Goal: Communication & Community: Answer question/provide support

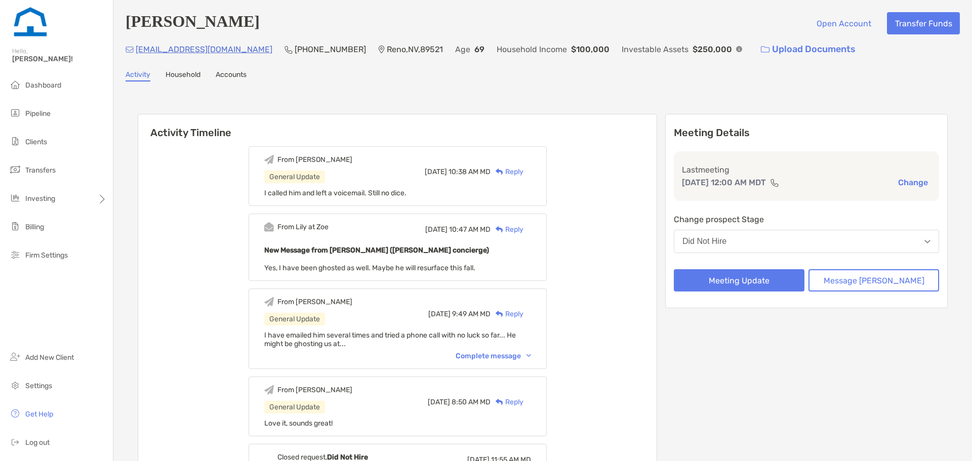
scroll to position [304, 0]
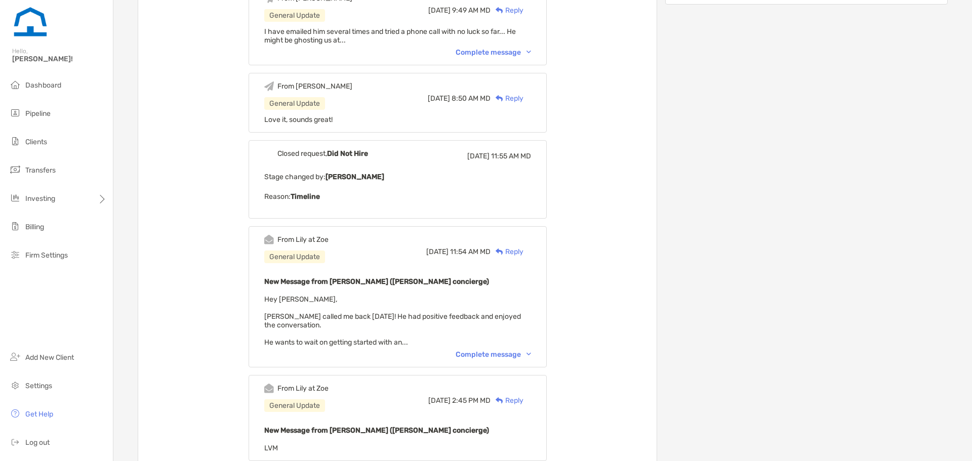
click at [513, 350] on div "From [PERSON_NAME] at [PERSON_NAME] General Update [DATE] 11:54 AM MD Reply New…" at bounding box center [398, 296] width 298 height 141
click at [514, 350] on div "From [PERSON_NAME] at [PERSON_NAME] General Update [DATE] 11:54 AM MD Reply New…" at bounding box center [398, 296] width 298 height 141
click at [515, 352] on div "Complete message" at bounding box center [493, 354] width 75 height 9
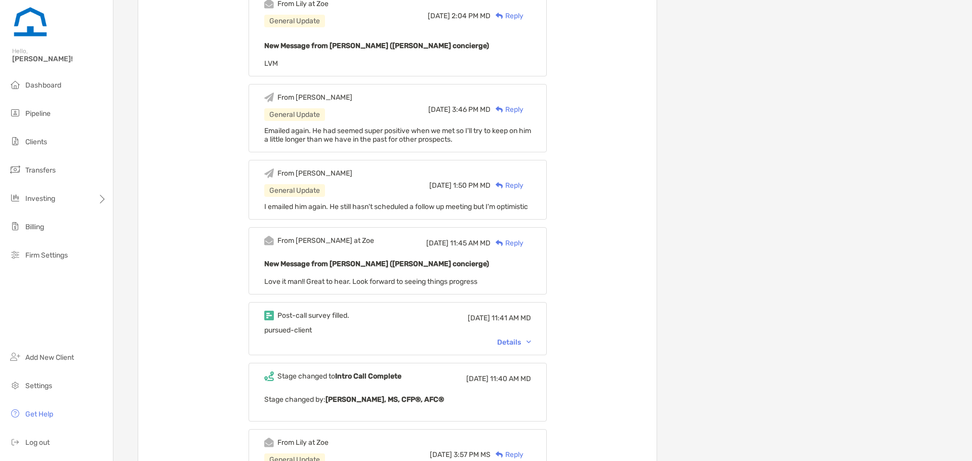
scroll to position [1165, 0]
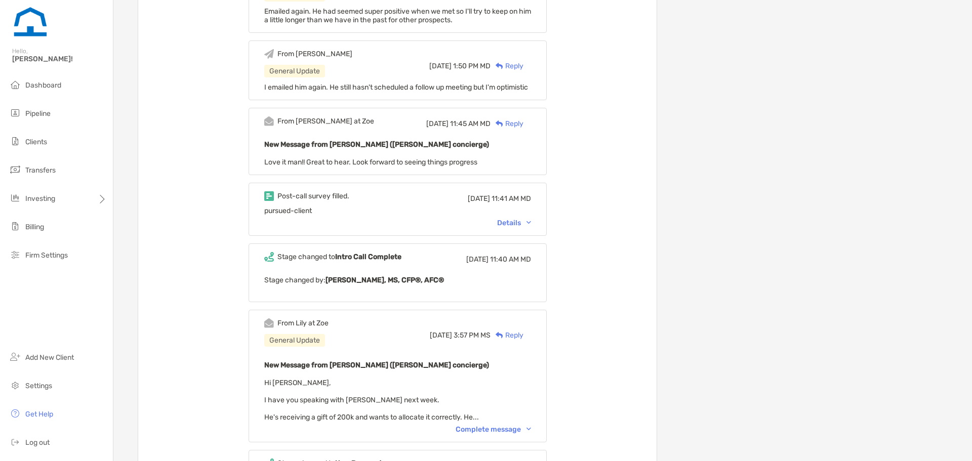
click at [493, 434] on div "Complete message" at bounding box center [493, 429] width 75 height 9
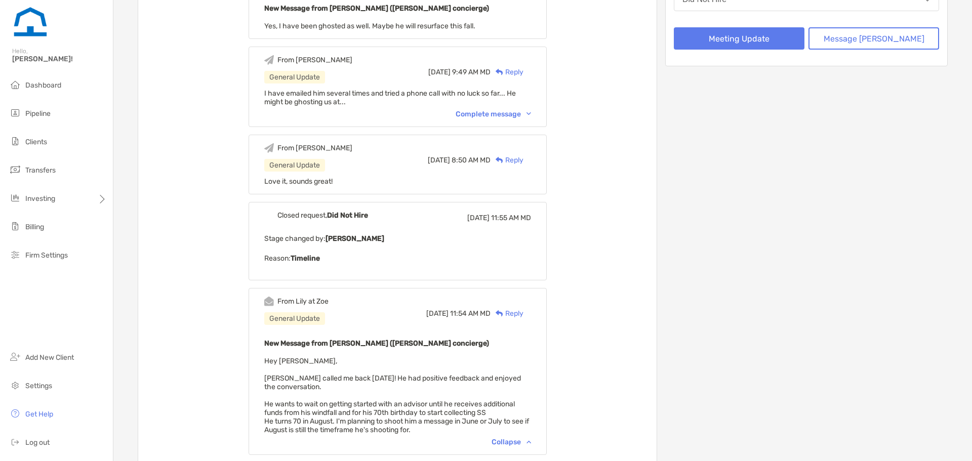
scroll to position [0, 0]
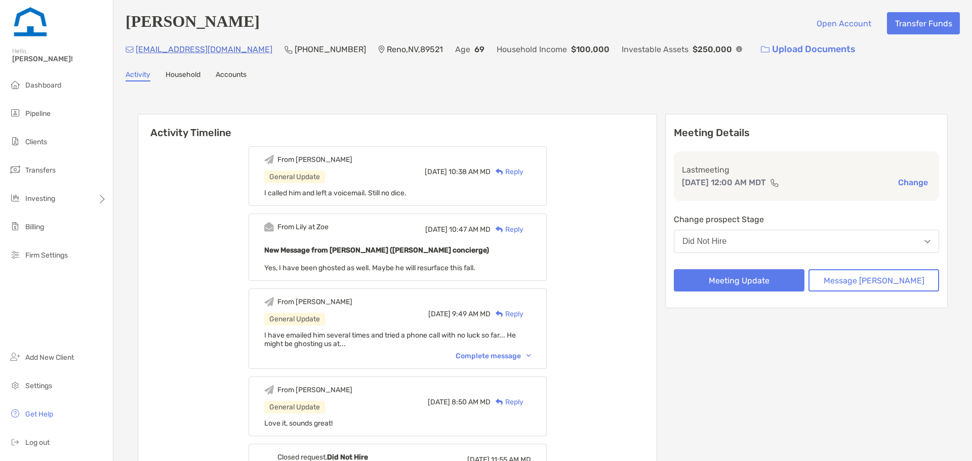
drag, startPoint x: 476, startPoint y: 352, endPoint x: 453, endPoint y: 251, distance: 103.9
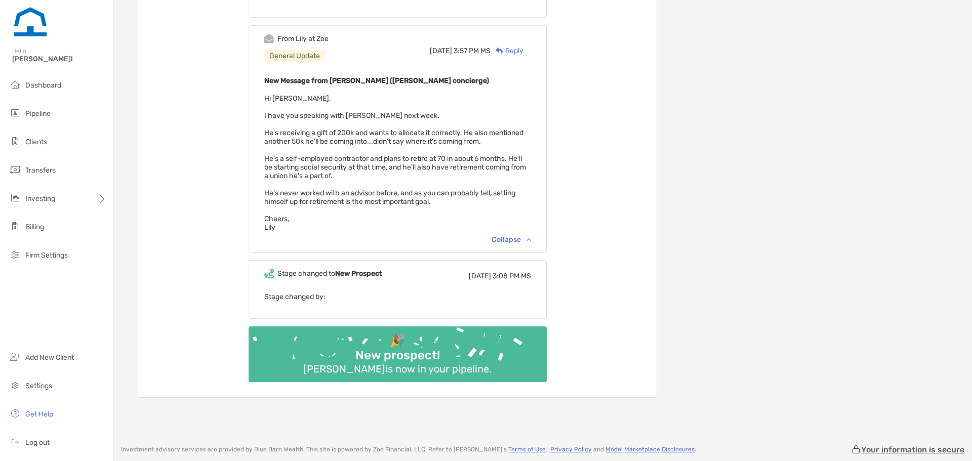
scroll to position [1535, 0]
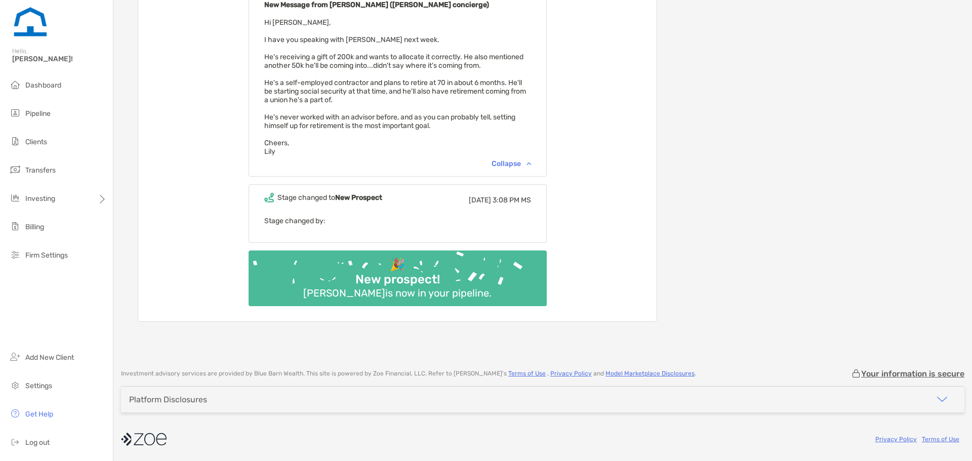
drag, startPoint x: 372, startPoint y: 377, endPoint x: 370, endPoint y: 452, distance: 74.9
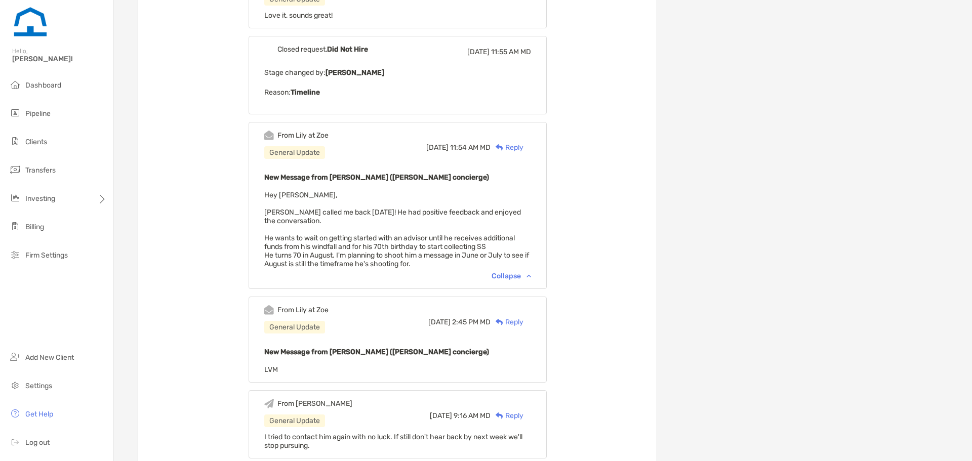
scroll to position [0, 0]
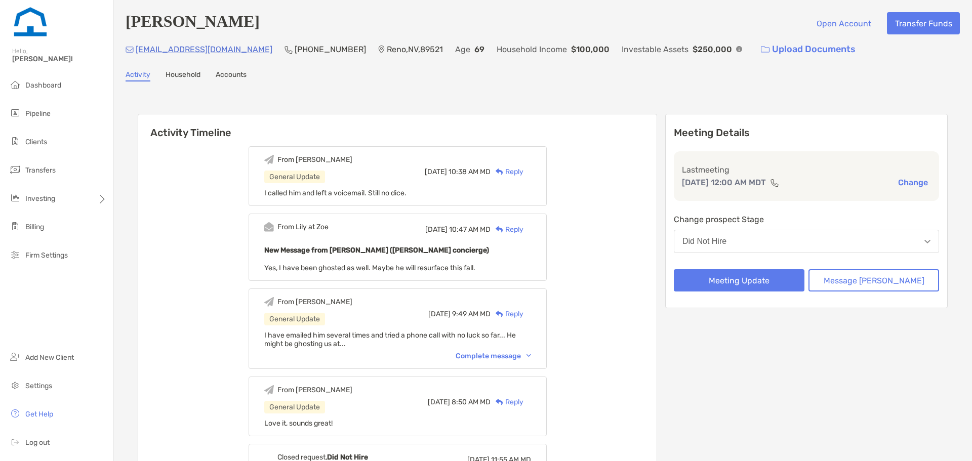
drag, startPoint x: 367, startPoint y: 360, endPoint x: 353, endPoint y: 247, distance: 114.2
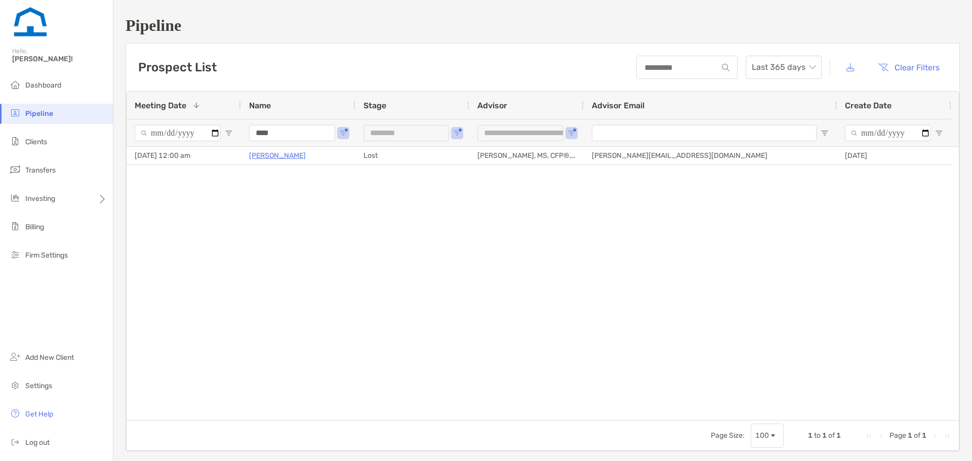
type input "*****"
type input "**********"
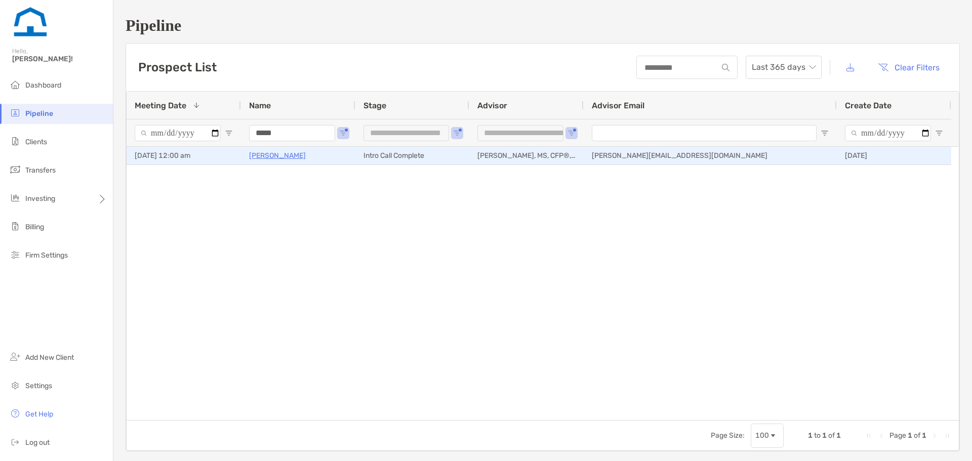
type input "*****"
click at [279, 158] on p "Alane Chen" at bounding box center [277, 155] width 57 height 13
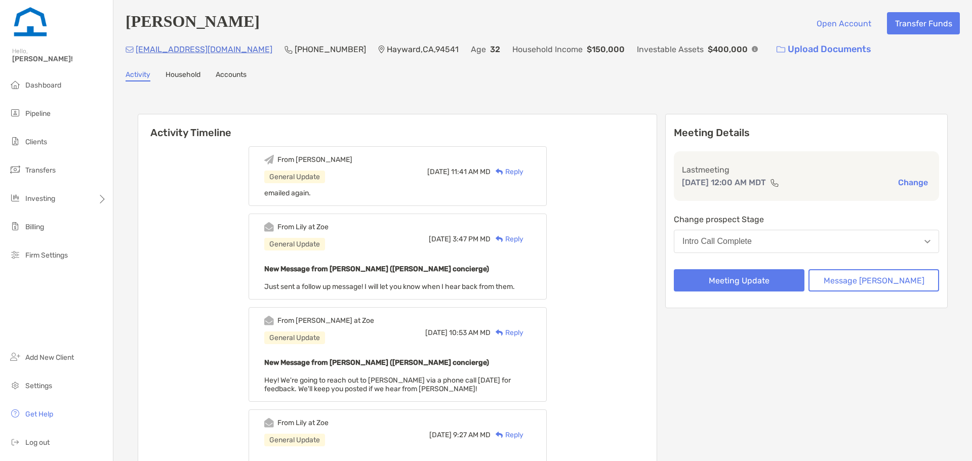
click at [524, 171] on div "Reply" at bounding box center [507, 172] width 33 height 11
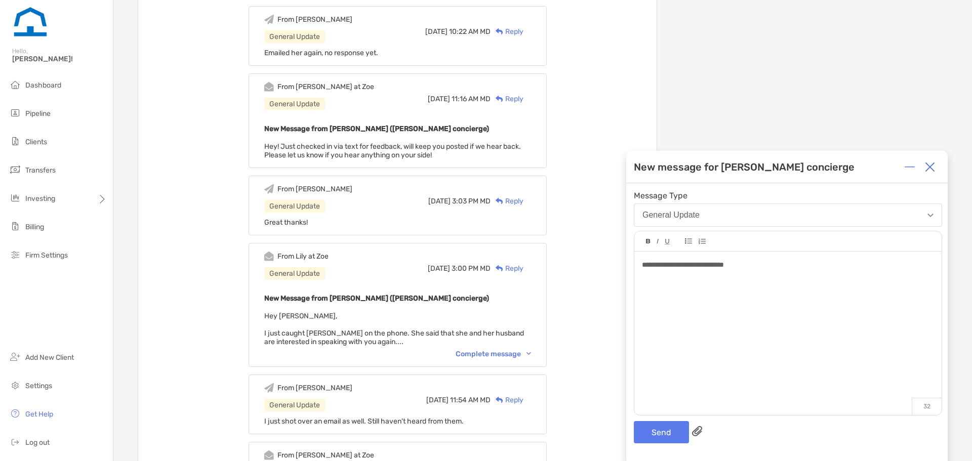
scroll to position [498, 0]
click at [529, 354] on div "Complete message" at bounding box center [493, 353] width 75 height 9
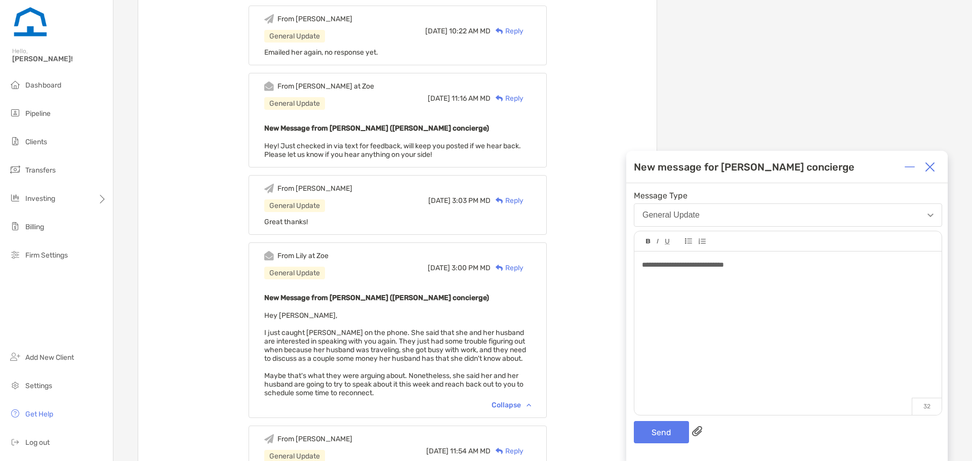
click at [799, 266] on div "**********" at bounding box center [788, 265] width 292 height 11
click at [931, 169] on img at bounding box center [930, 167] width 10 height 10
